Goal: Transaction & Acquisition: Purchase product/service

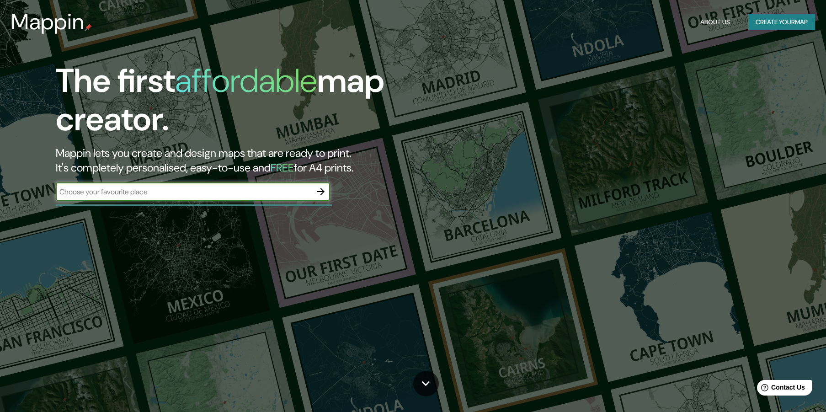
click at [289, 194] on input "text" at bounding box center [184, 191] width 256 height 11
click at [322, 193] on icon "button" at bounding box center [320, 191] width 7 height 7
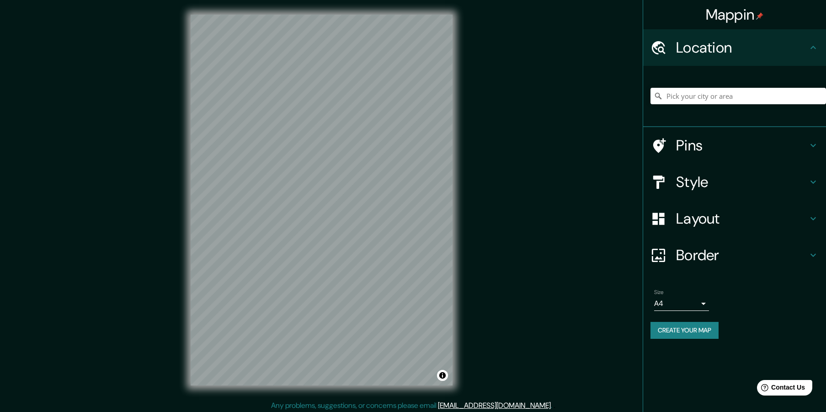
click at [705, 52] on h4 "Location" at bounding box center [742, 47] width 132 height 18
click at [715, 96] on input "Pick your city or area" at bounding box center [737, 96] width 175 height 16
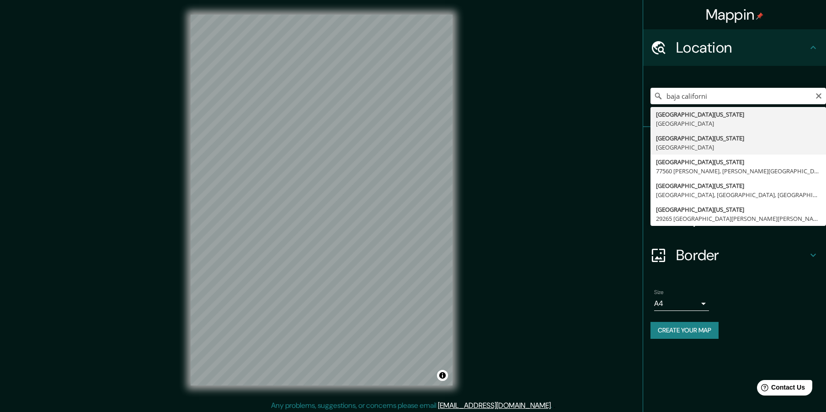
type input "[GEOGRAPHIC_DATA][US_STATE], [GEOGRAPHIC_DATA]"
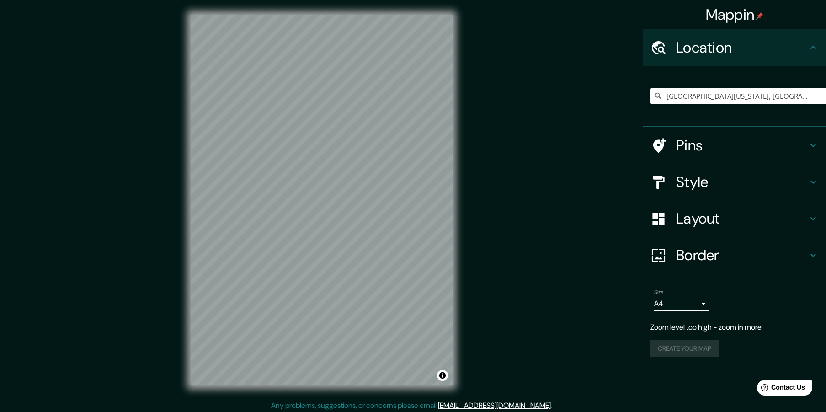
click at [706, 303] on body "Mappin Location [GEOGRAPHIC_DATA][US_STATE], [GEOGRAPHIC_DATA] Pins Style Layou…" at bounding box center [413, 206] width 826 height 412
click at [673, 337] on li "A3" at bounding box center [681, 339] width 55 height 16
type input "a4"
click at [693, 252] on h4 "Border" at bounding box center [742, 255] width 132 height 18
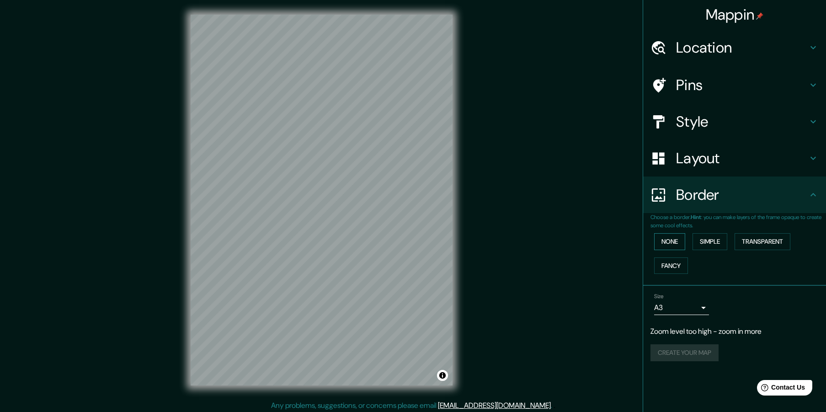
click at [675, 245] on button "None" at bounding box center [669, 241] width 31 height 17
click at [678, 263] on button "Fancy" at bounding box center [671, 265] width 34 height 17
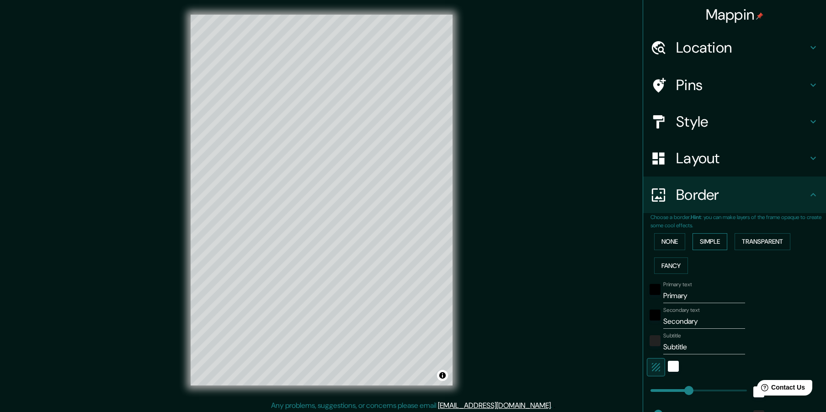
click at [712, 242] on button "Simple" at bounding box center [709, 241] width 35 height 17
drag, startPoint x: 761, startPoint y: 238, endPoint x: 695, endPoint y: 239, distance: 65.8
click at [761, 238] on button "Transparent" at bounding box center [762, 241] width 56 height 17
click at [676, 239] on button "None" at bounding box center [669, 241] width 31 height 17
